Goal: Navigation & Orientation: Go to known website

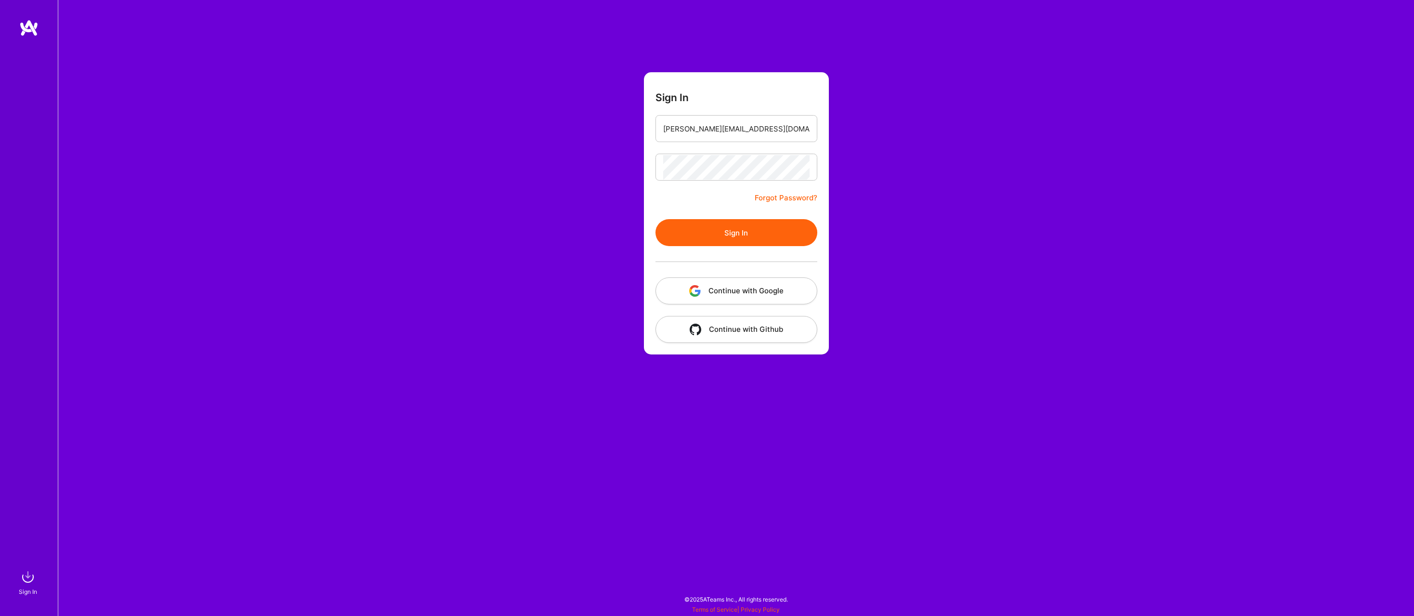
click at [696, 295] on img "button" at bounding box center [695, 291] width 12 height 12
